Goal: Task Accomplishment & Management: Use online tool/utility

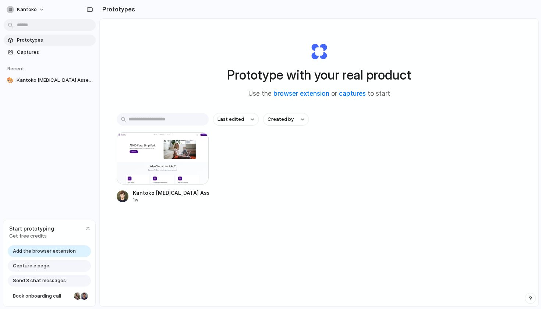
click at [287, 232] on div "Last edited Created by Kantoko [MEDICAL_DATA] Assessment: Process Overview 1w" at bounding box center [319, 181] width 405 height 136
click at [161, 225] on div "Last edited Created by Kantoko [MEDICAL_DATA] Assessment: Process Overview 1w" at bounding box center [319, 181] width 405 height 136
click at [57, 251] on span "Add the browser extension" at bounding box center [44, 250] width 63 height 7
click at [47, 251] on span "Add the browser extension" at bounding box center [44, 250] width 63 height 7
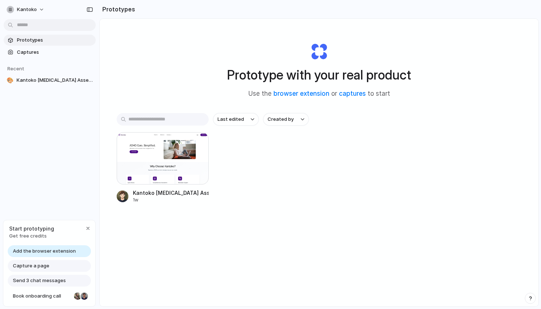
click at [47, 251] on span "Add the browser extension" at bounding box center [44, 250] width 63 height 7
click at [46, 174] on div "Prototypes Captures Recent 🎨 Kantoko [MEDICAL_DATA] Assessment: Process Overview" at bounding box center [49, 91] width 99 height 182
click at [305, 94] on link "browser extension" at bounding box center [302, 93] width 56 height 7
click at [462, 80] on div "Prototype with your real product Use the browser extension or captures to start" at bounding box center [319, 68] width 295 height 80
